Goal: Information Seeking & Learning: Learn about a topic

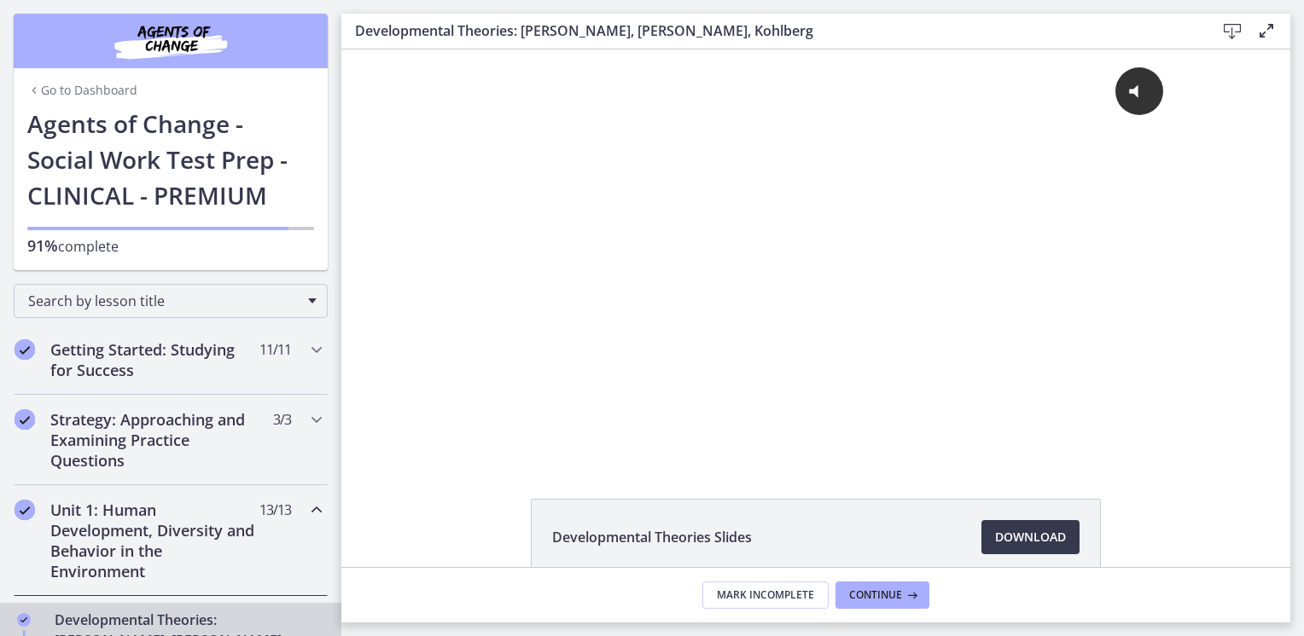
click at [88, 93] on link "Go to Dashboard" at bounding box center [82, 90] width 110 height 17
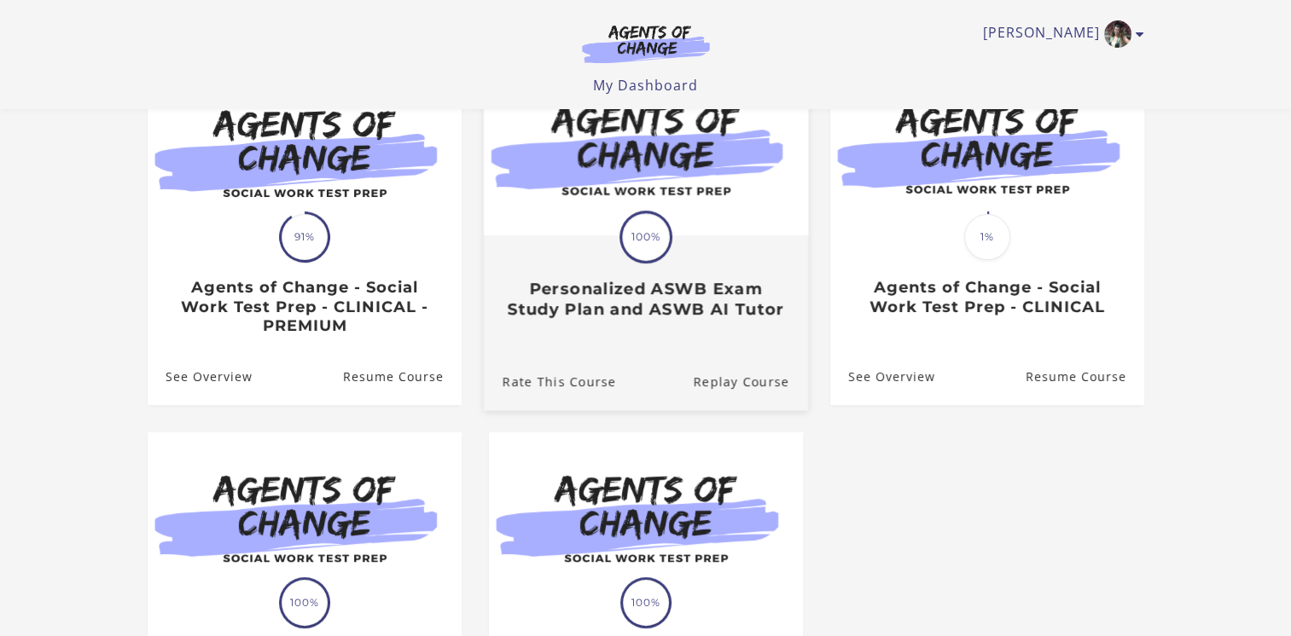
scroll to position [198, 0]
click at [627, 263] on div "Translation missing: en.liquid.partials.dashboard_course_card.progress_descript…" at bounding box center [645, 236] width 53 height 53
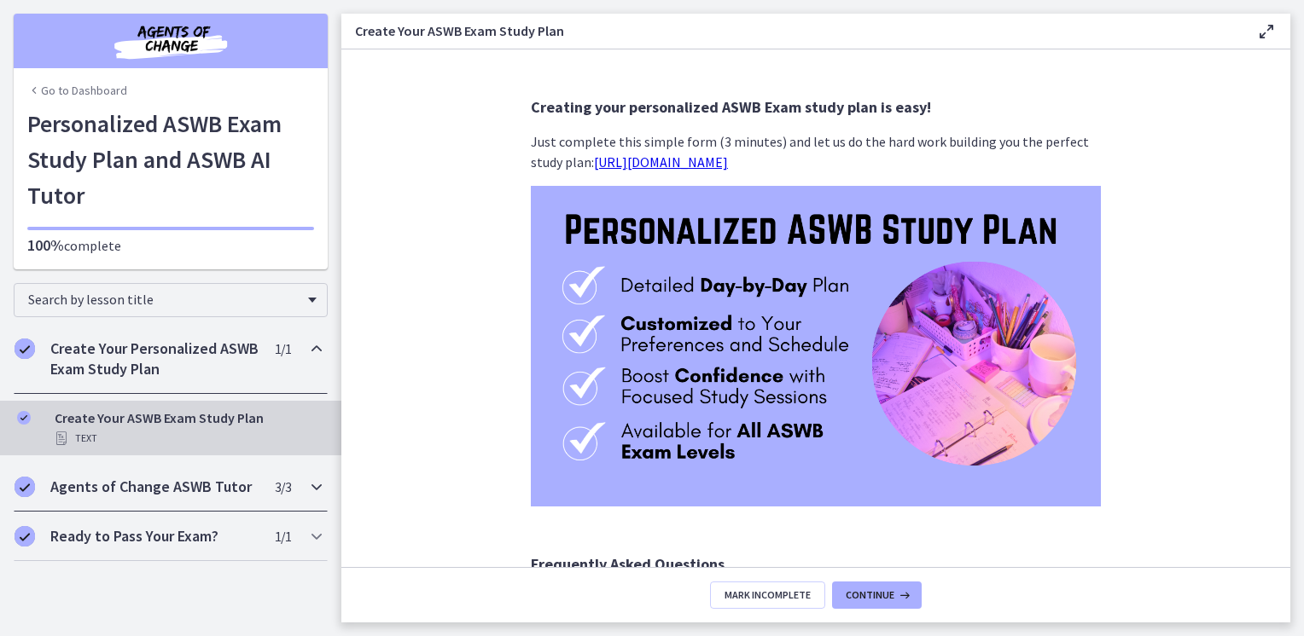
click at [239, 475] on div "Agents of Change ASWB Tutor 3 / 3 Completed" at bounding box center [171, 486] width 314 height 49
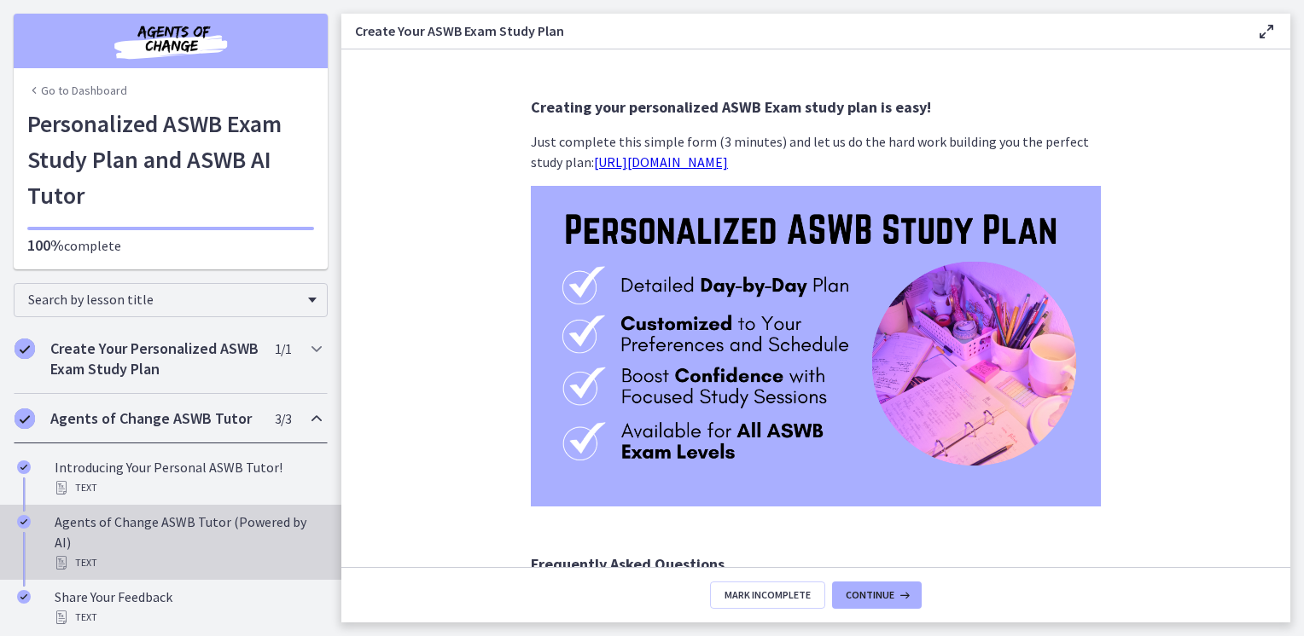
click at [231, 544] on div "Agents of Change ASWB Tutor (Powered by AI) Text" at bounding box center [188, 542] width 266 height 61
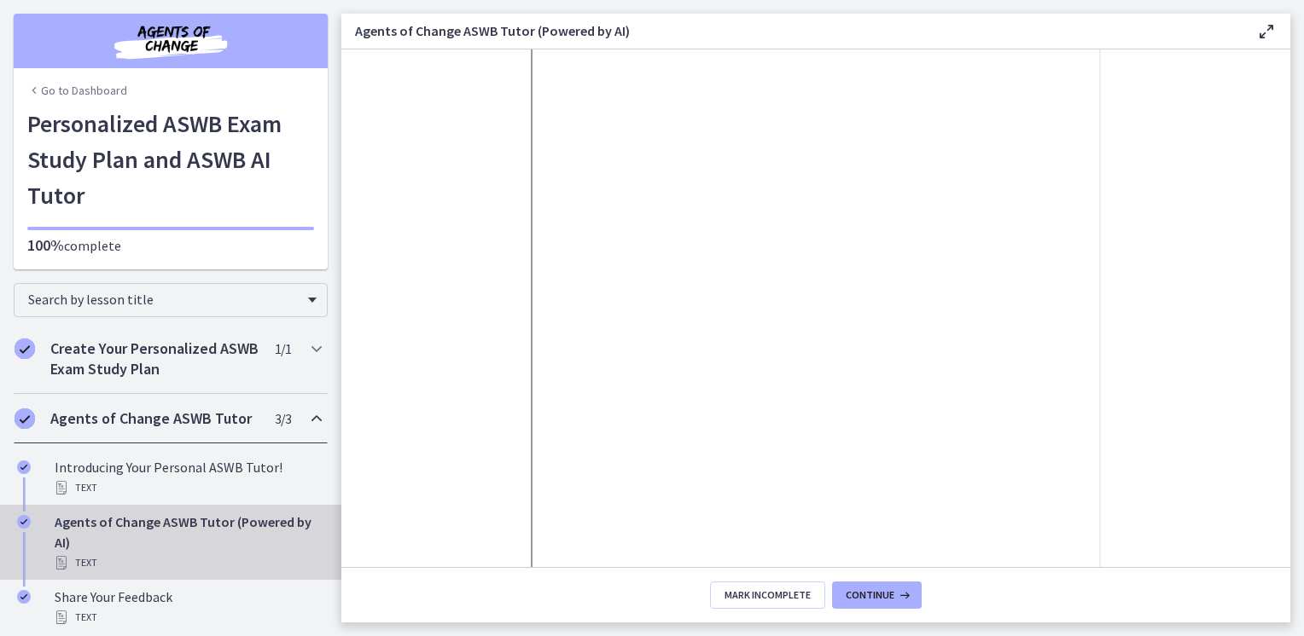
scroll to position [288, 0]
